Goal: Check status: Check status

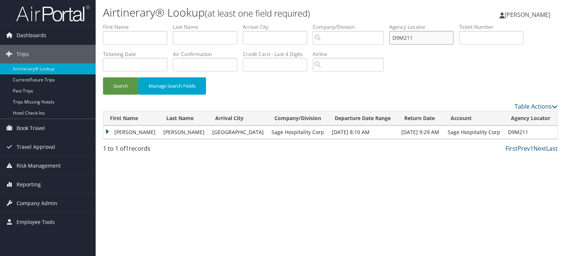
click at [406, 37] on input "D9M211" at bounding box center [421, 38] width 64 height 14
paste input "663J"
click at [117, 81] on button "Search" at bounding box center [120, 85] width 35 height 17
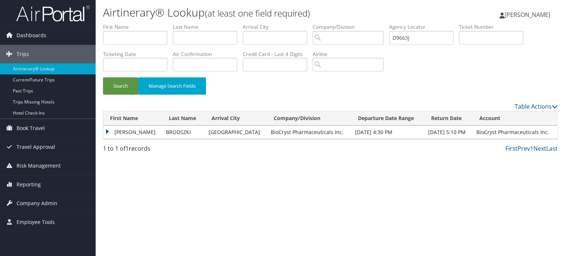
click at [128, 134] on td "NICHOLAS" at bounding box center [132, 131] width 59 height 13
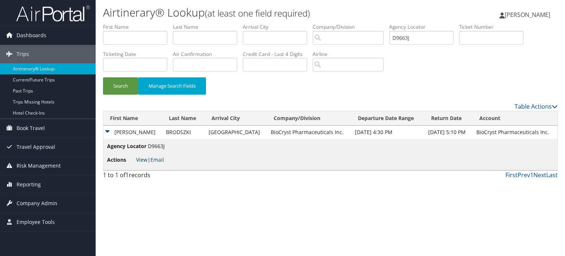
click at [142, 159] on link "View" at bounding box center [141, 159] width 11 height 7
click at [409, 40] on input "D9663J" at bounding box center [421, 38] width 64 height 14
paste input "PIERCE/KELSEY KNOWLES"
paste input "4M32W"
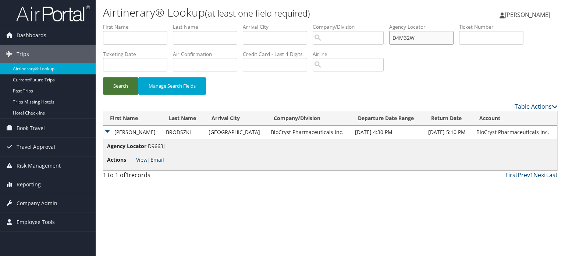
type input "D4M32W"
click at [118, 88] on button "Search" at bounding box center [120, 85] width 35 height 17
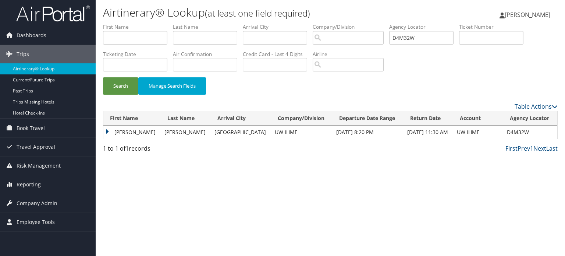
click at [109, 132] on td "KELSEY KNOWLES" at bounding box center [131, 131] width 57 height 13
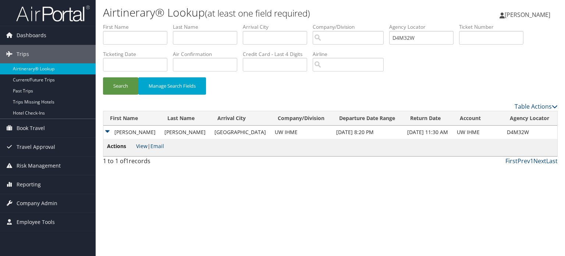
click at [141, 146] on link "View" at bounding box center [141, 145] width 11 height 7
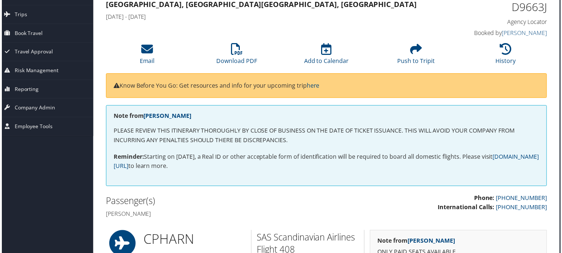
scroll to position [0, 4]
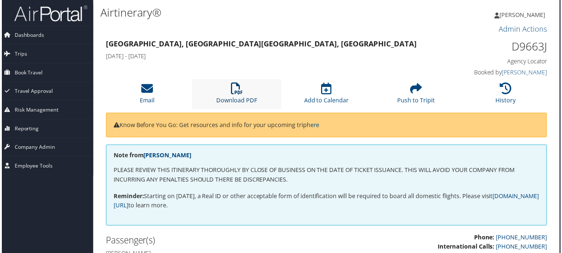
click at [233, 91] on icon at bounding box center [237, 89] width 12 height 12
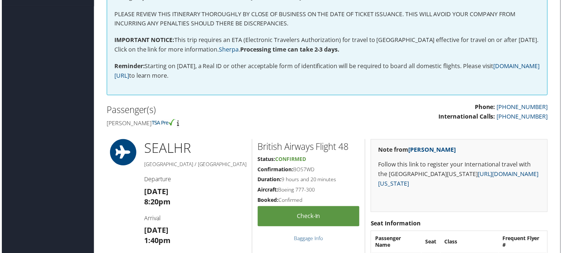
scroll to position [0, 3]
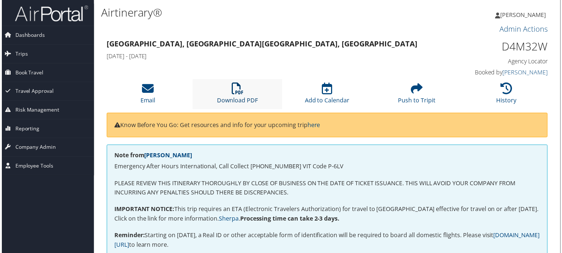
click at [235, 91] on icon at bounding box center [237, 89] width 12 height 12
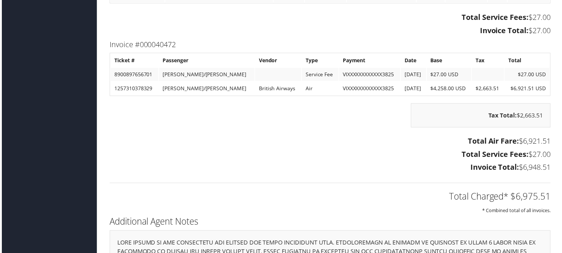
scroll to position [1265, 0]
